Goal: Communication & Community: Answer question/provide support

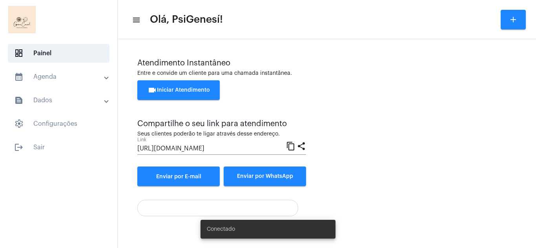
click at [188, 91] on span "videocam Iniciar Atendimento" at bounding box center [178, 89] width 62 height 5
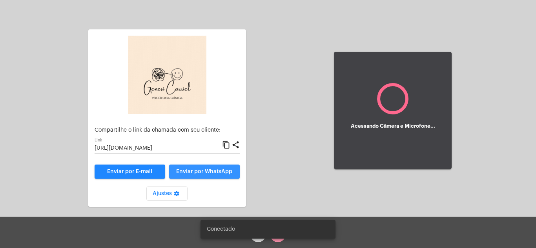
click at [217, 170] on span "Enviar por WhatsApp" at bounding box center [204, 171] width 56 height 5
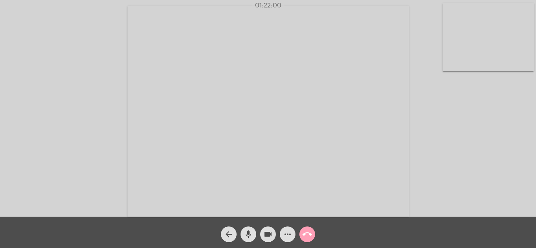
click at [311, 235] on mat-icon "call_end" at bounding box center [306, 234] width 9 height 9
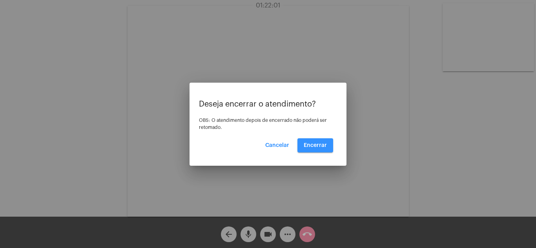
click at [310, 151] on button "Encerrar" at bounding box center [315, 145] width 36 height 14
click at [311, 151] on button "Encerrar" at bounding box center [315, 145] width 36 height 14
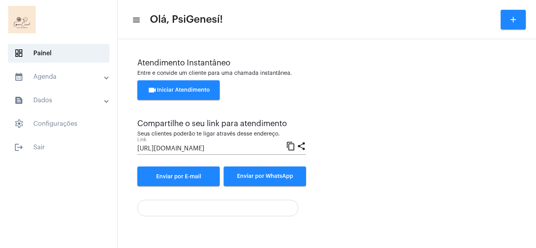
click at [193, 89] on span "videocam Iniciar Atendimento" at bounding box center [178, 89] width 62 height 5
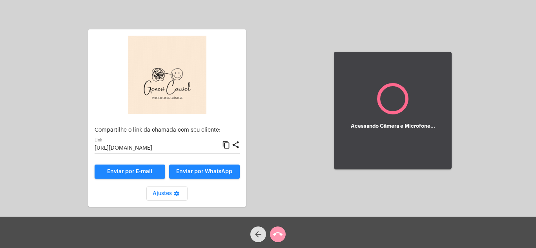
click at [204, 181] on mat-card-content "Compartilhe o link da chamada com seu cliente: [URL][DOMAIN_NAME] Link content_…" at bounding box center [166, 164] width 145 height 74
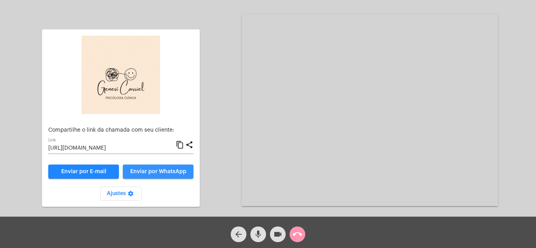
click at [154, 174] on span "Enviar por WhatsApp" at bounding box center [158, 171] width 56 height 5
